Goal: Task Accomplishment & Management: Manage account settings

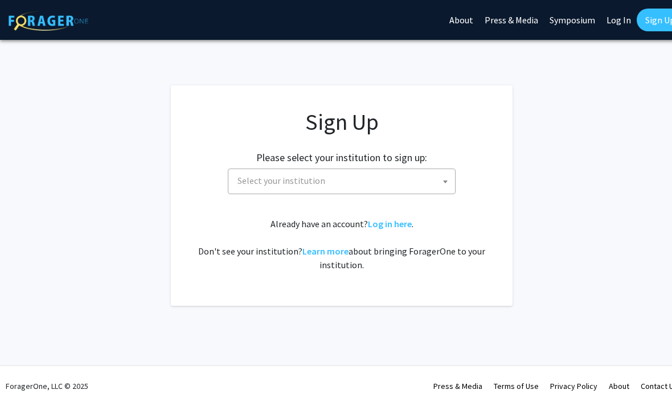
click at [380, 175] on span "Select your institution" at bounding box center [344, 180] width 222 height 23
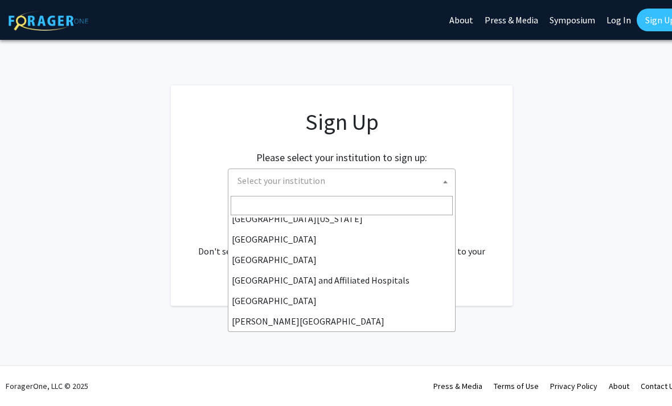
scroll to position [140, 0]
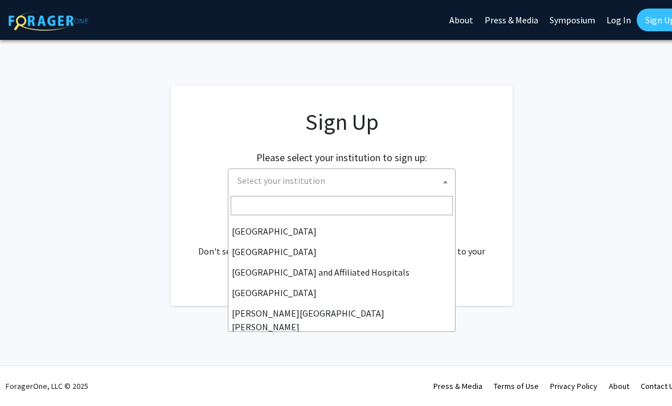
select select "1"
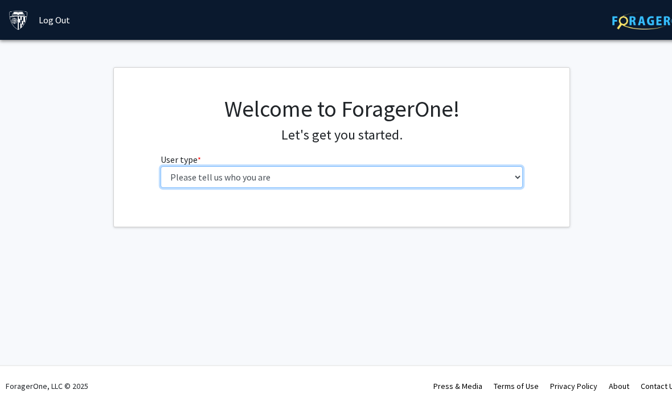
click at [477, 184] on select "Please tell us who you are Undergraduate Student Master's Student Doctoral Cand…" at bounding box center [341, 177] width 363 height 22
select select "2: masters"
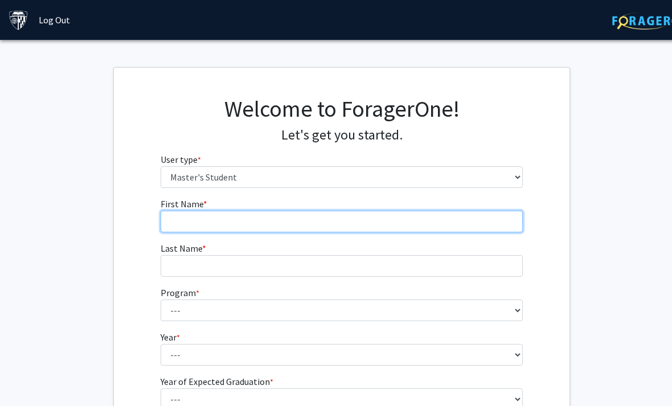
click at [433, 224] on input "First Name * required" at bounding box center [341, 222] width 363 height 22
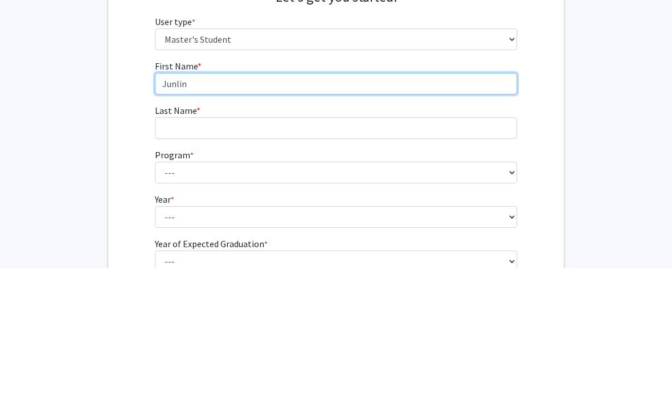
type input "Junlin"
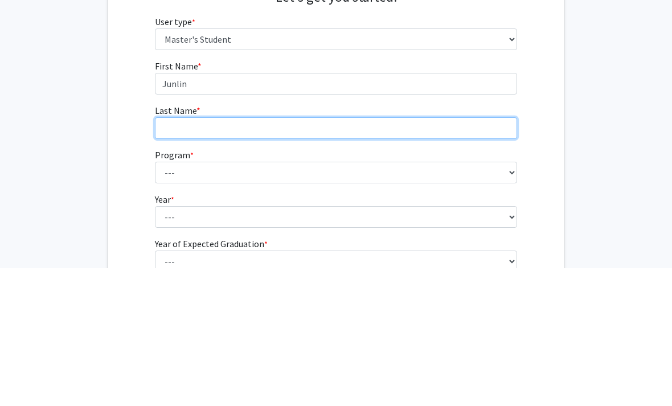
click at [436, 255] on input "Last Name * required" at bounding box center [336, 266] width 363 height 22
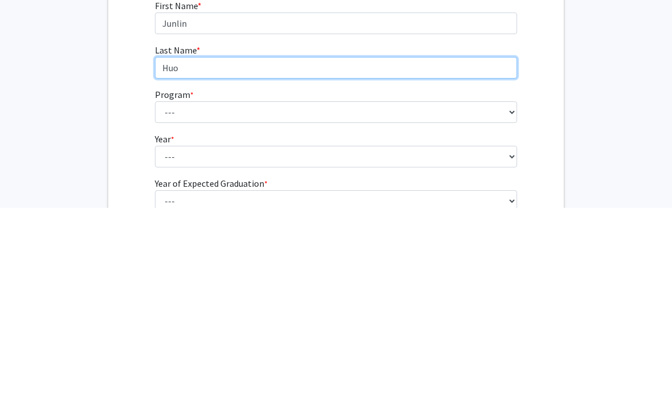
type input "Huo"
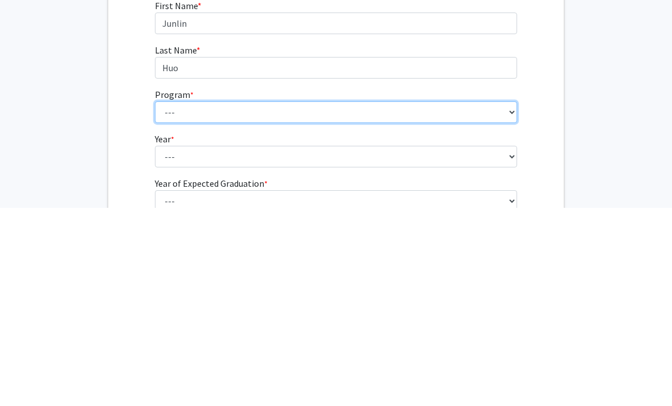
click at [444, 299] on select "--- Anatomy Education Applied and Computational Mathematics Applied Biomedical …" at bounding box center [336, 310] width 363 height 22
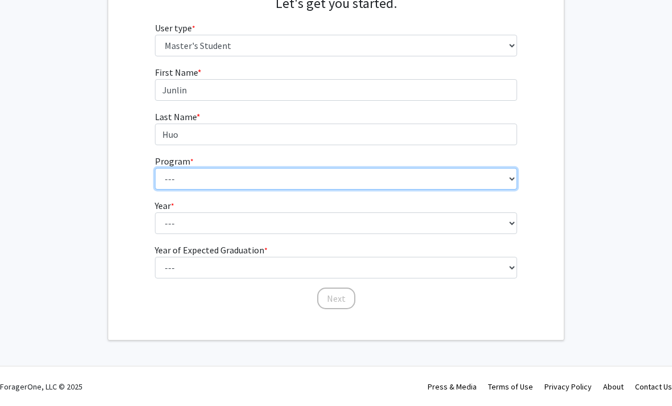
select select "46: 35"
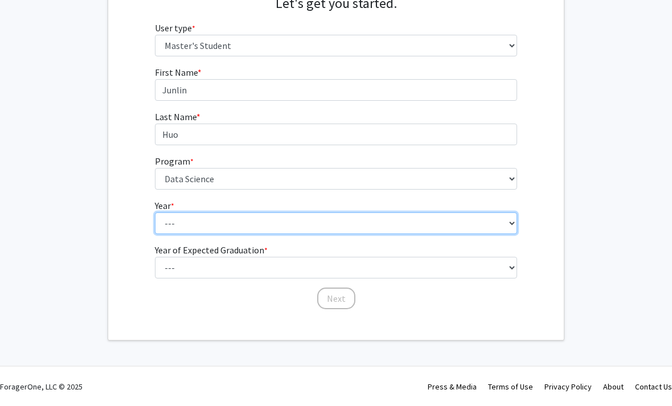
click at [386, 216] on select "--- First Year Second Year" at bounding box center [336, 223] width 363 height 22
select select "1: first_year"
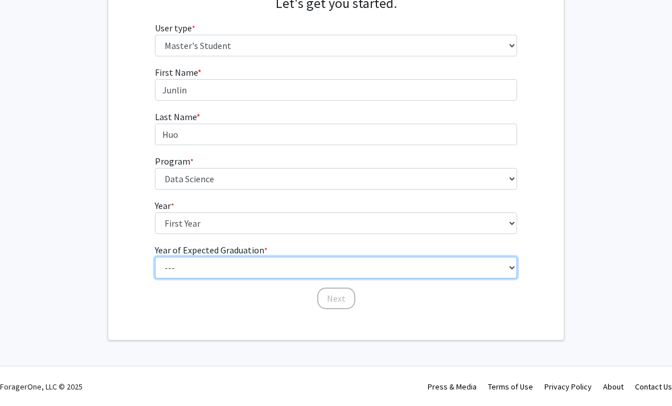
click at [386, 260] on select "--- 2025 2026 2027 2028 2029 2030 2031 2032 2033 2034" at bounding box center [336, 268] width 363 height 22
select select "3: 2027"
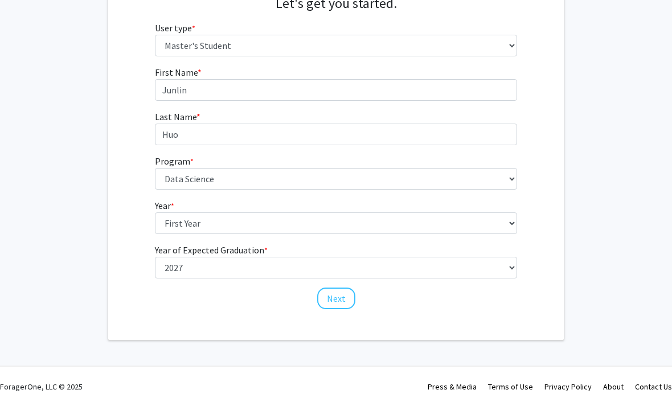
click at [333, 302] on button "Next" at bounding box center [336, 298] width 38 height 22
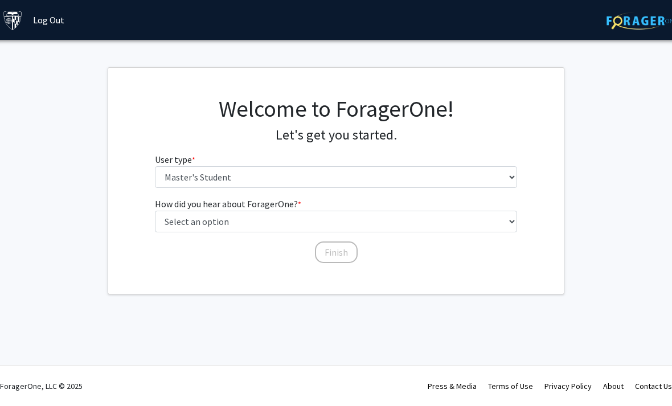
scroll to position [0, 6]
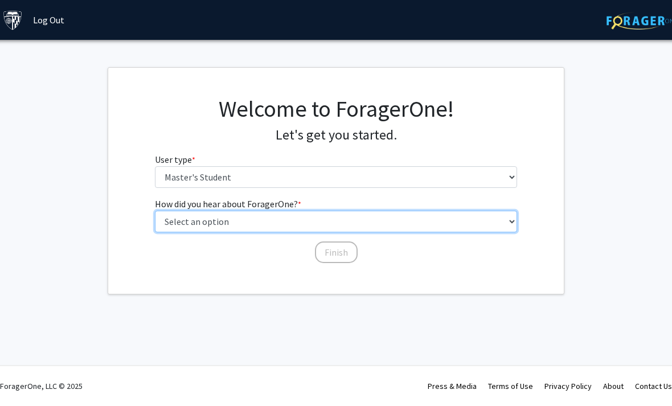
click at [379, 221] on select "Select an option Peer/student recommendation Faculty/staff recommendation Unive…" at bounding box center [336, 222] width 363 height 22
select select "1: peer_recommendation"
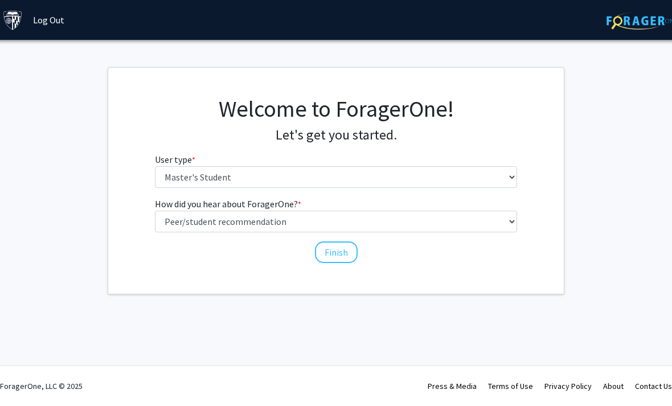
click at [334, 254] on button "Finish" at bounding box center [336, 252] width 43 height 22
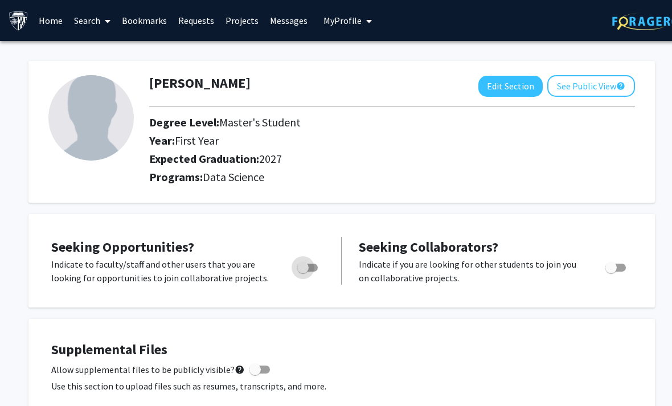
click at [314, 264] on span "Toggle" at bounding box center [307, 268] width 20 height 8
click at [303, 271] on input "Are you actively seeking opportunities?" at bounding box center [302, 271] width 1 height 1
checkbox input "true"
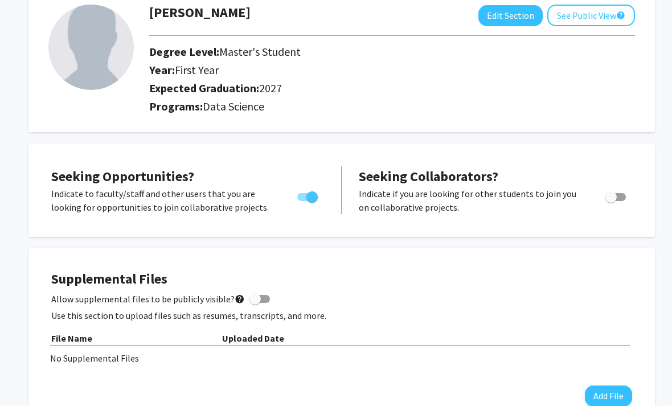
scroll to position [79, 0]
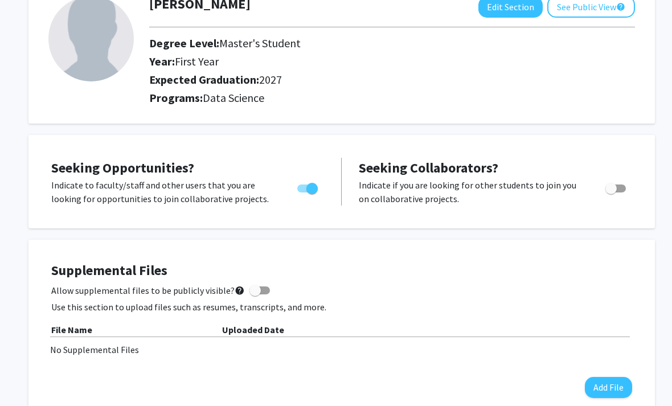
click at [608, 192] on label "Toggle" at bounding box center [612, 189] width 25 height 14
click at [610, 192] on input "Would you like to receive other student requests to work with you?" at bounding box center [610, 192] width 1 height 1
checkbox input "true"
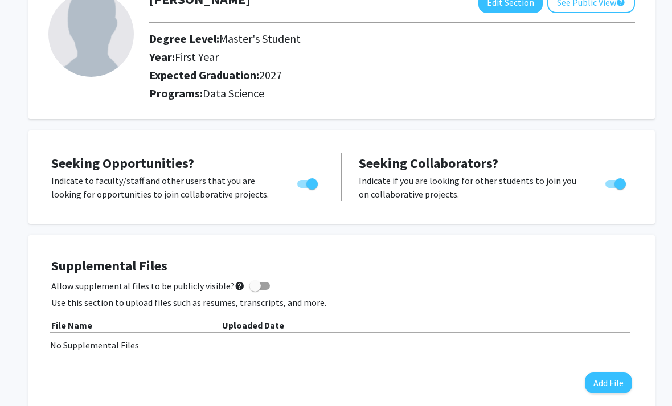
scroll to position [76, 0]
